Goal: Information Seeking & Learning: Learn about a topic

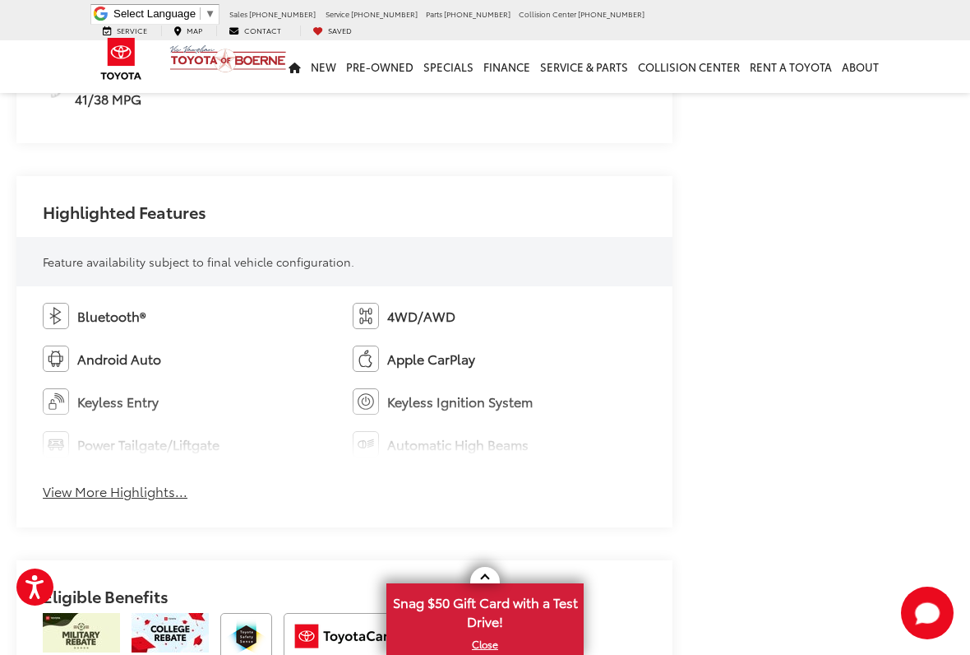
scroll to position [865, 0]
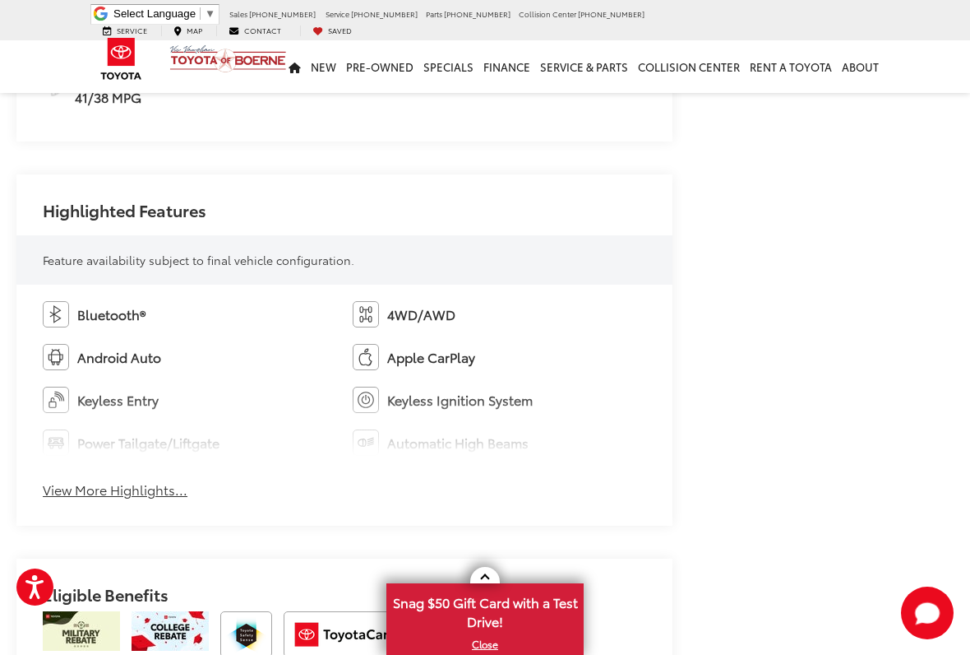
click at [160, 494] on button "View More Highlights..." at bounding box center [115, 489] width 145 height 19
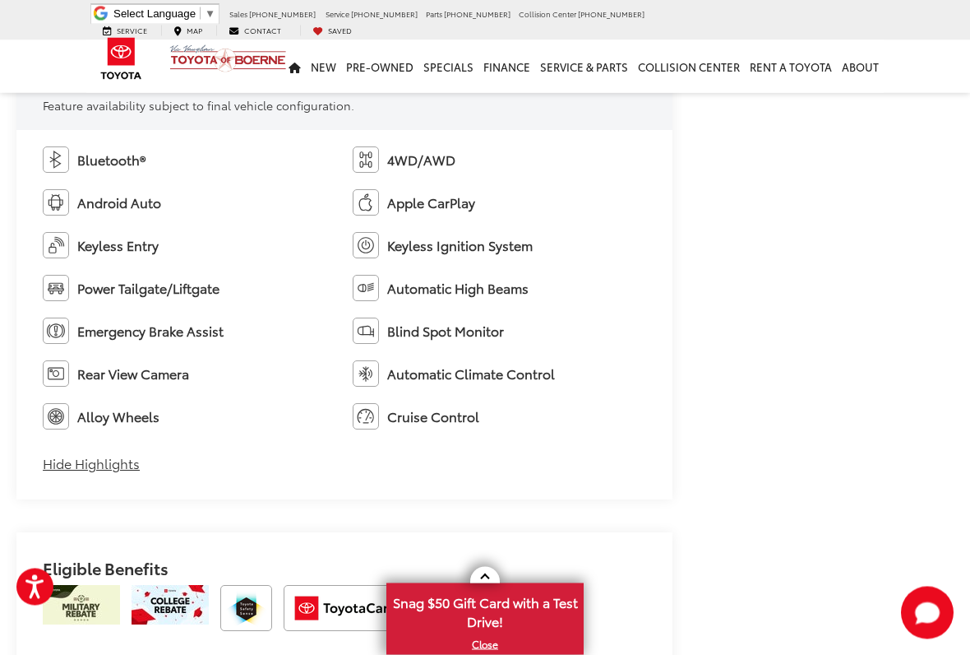
scroll to position [1020, 0]
click at [456, 424] on li "Cruise Control" at bounding box center [500, 416] width 294 height 26
click at [465, 415] on span "Cruise Control" at bounding box center [433, 416] width 92 height 19
click at [472, 419] on span "Cruise Control" at bounding box center [433, 416] width 92 height 19
click at [479, 415] on span "Cruise Control" at bounding box center [433, 416] width 92 height 19
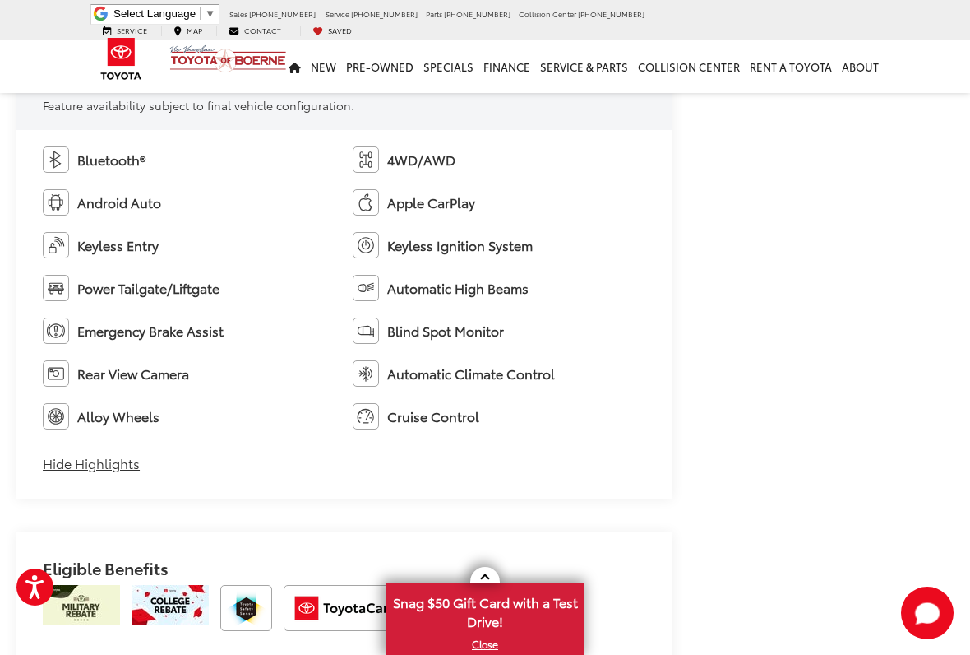
click at [479, 414] on span "Cruise Control" at bounding box center [433, 416] width 92 height 19
click at [478, 416] on span "Cruise Control" at bounding box center [433, 416] width 92 height 19
click at [473, 420] on span "Cruise Control" at bounding box center [433, 416] width 92 height 19
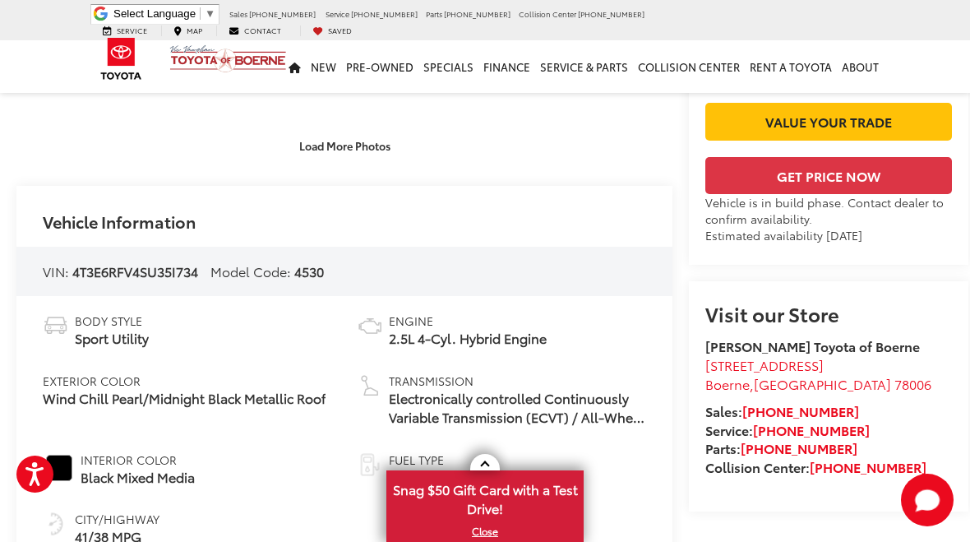
scroll to position [424, 0]
